Goal: Transaction & Acquisition: Purchase product/service

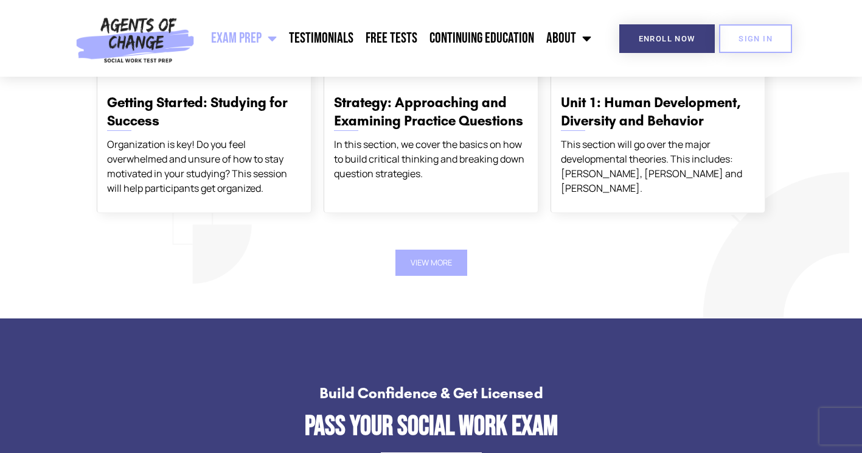
scroll to position [1522, 0]
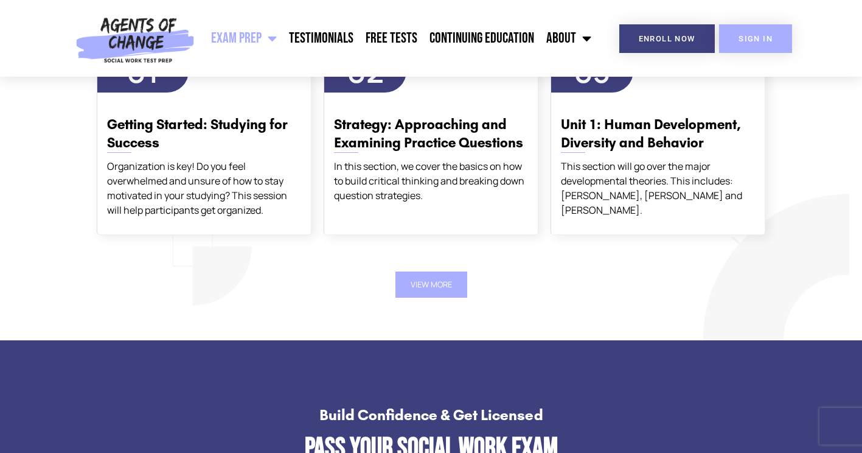
click at [747, 39] on span "SIGN IN" at bounding box center [756, 39] width 34 height 8
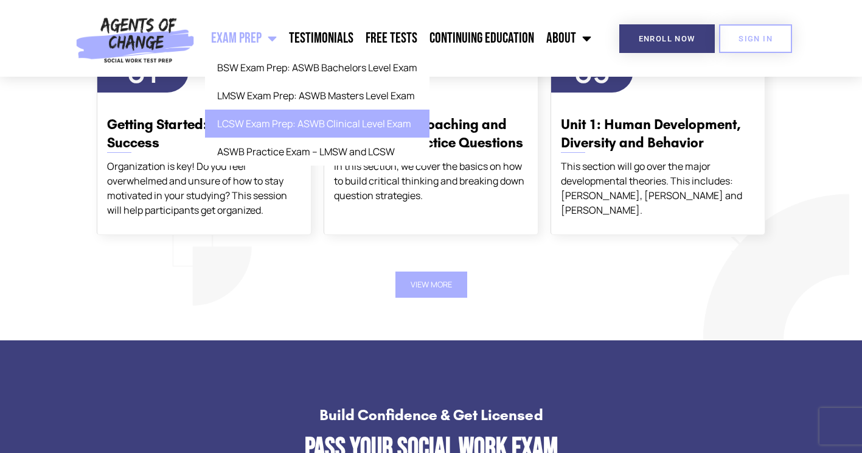
click at [270, 128] on link "LCSW Exam Prep: ASWB Clinical Level Exam" at bounding box center [317, 124] width 225 height 28
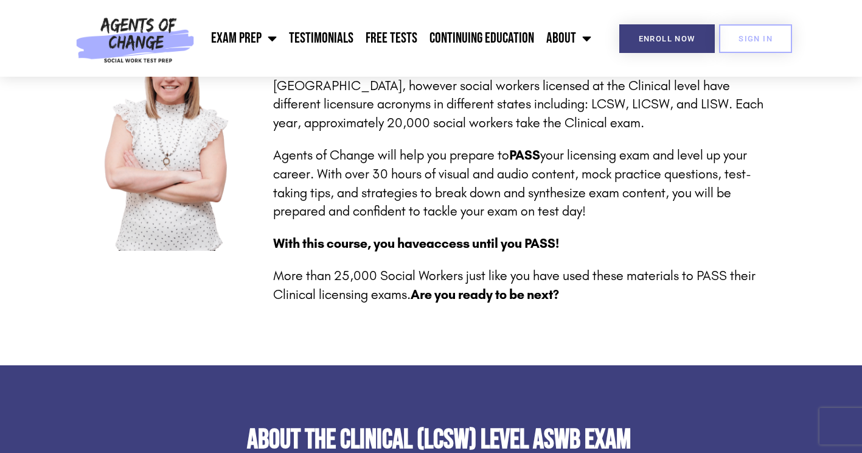
scroll to position [304, 0]
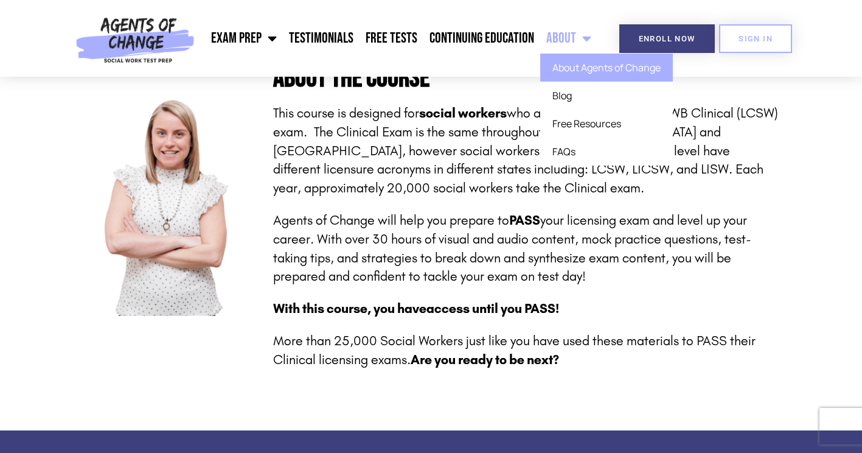
click at [576, 66] on link "About Agents of Change" at bounding box center [606, 68] width 133 height 28
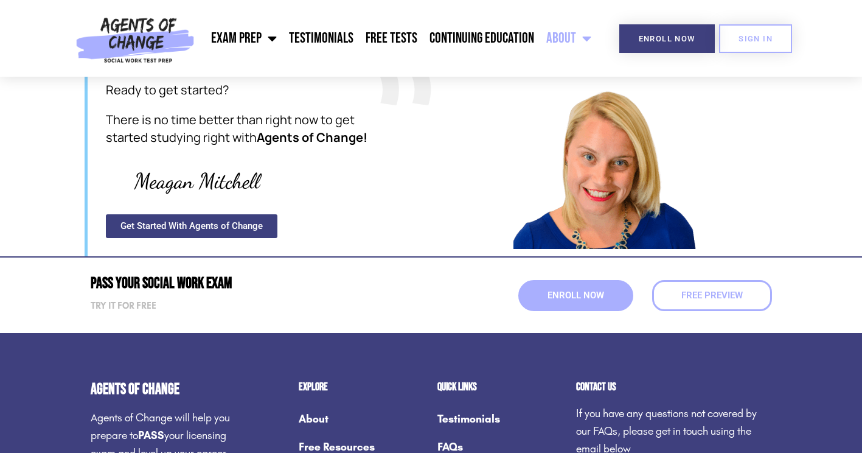
scroll to position [1582, 0]
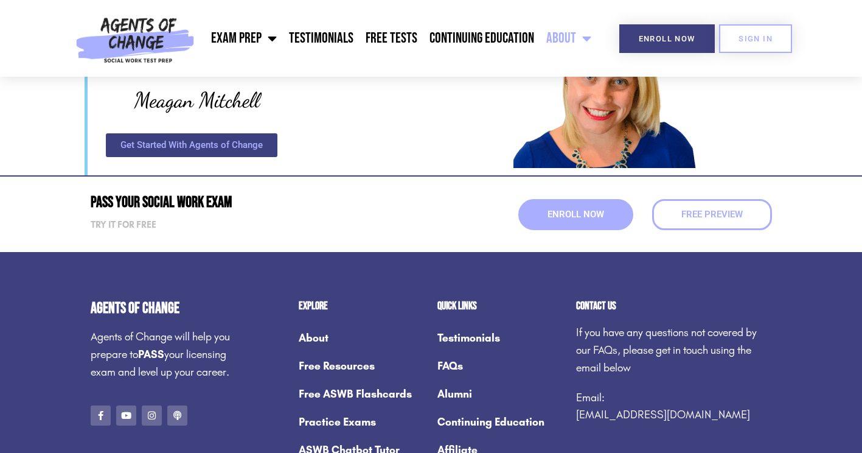
click at [201, 141] on span "Get Started With Agents of Change" at bounding box center [192, 145] width 142 height 9
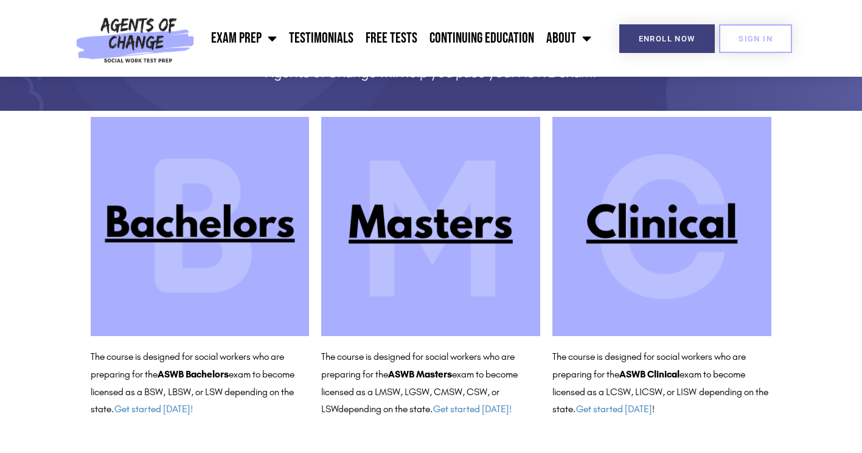
scroll to position [84, 0]
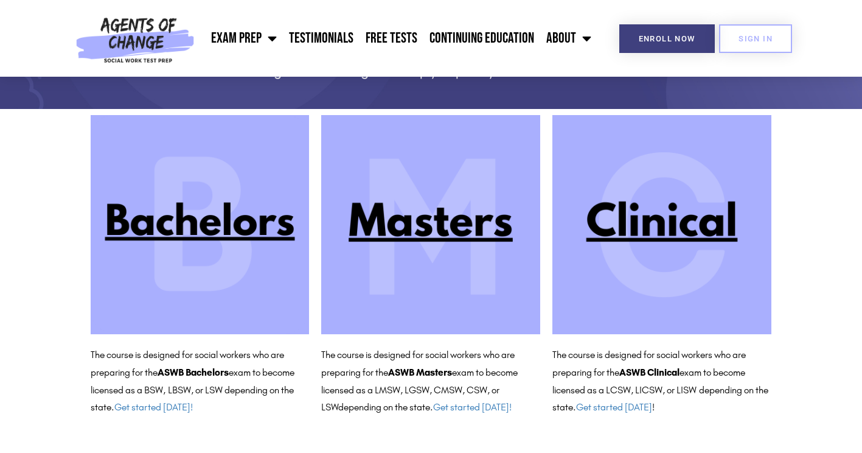
click at [645, 225] on img at bounding box center [662, 224] width 219 height 219
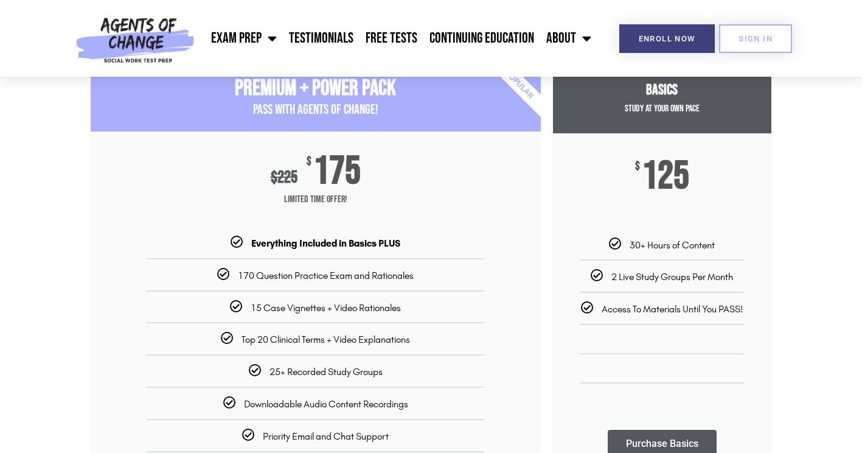
scroll to position [122, 0]
